Goal: Find specific page/section: Find specific page/section

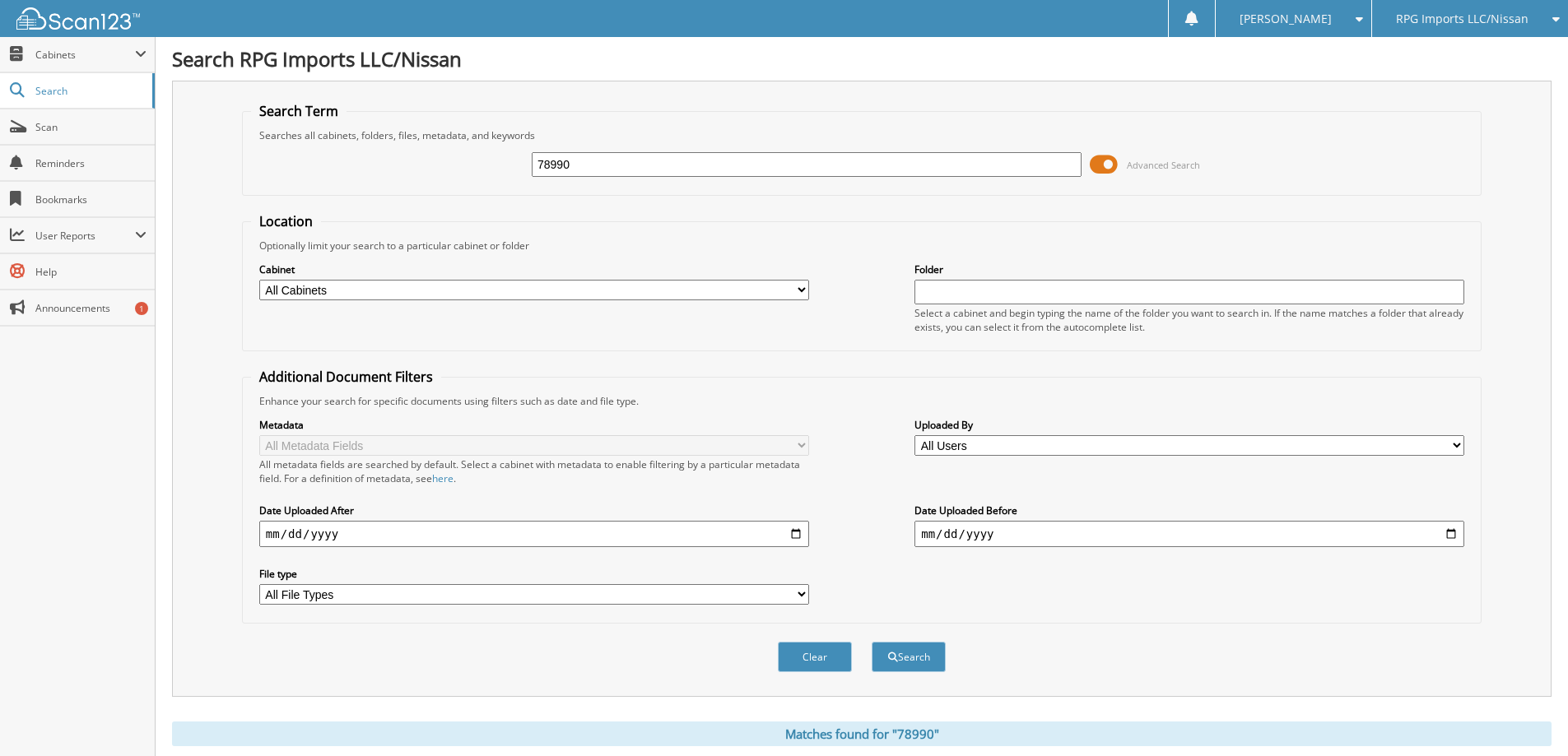
drag, startPoint x: 582, startPoint y: 168, endPoint x: 325, endPoint y: 202, distance: 259.2
click at [325, 202] on form "Search Term Searches all cabinets, folders, files, metadata, and keywords 78990…" at bounding box center [861, 396] width 1239 height 588
type input "74607"
click at [871, 642] on button "Search" at bounding box center [908, 657] width 74 height 30
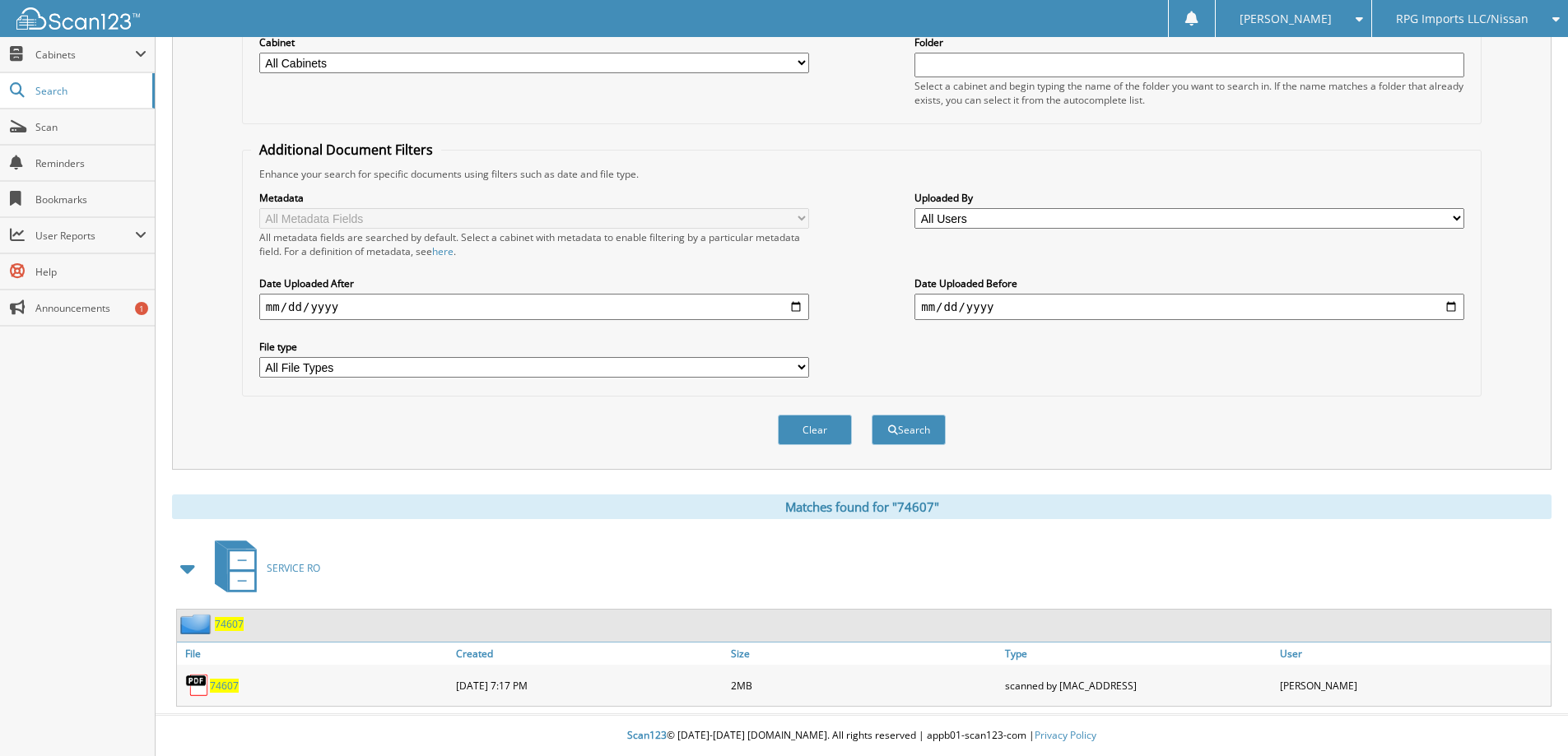
scroll to position [228, 0]
click at [220, 691] on span "74607" at bounding box center [224, 685] width 29 height 14
click at [222, 689] on span "74607" at bounding box center [224, 685] width 29 height 14
